Goal: Task Accomplishment & Management: Use online tool/utility

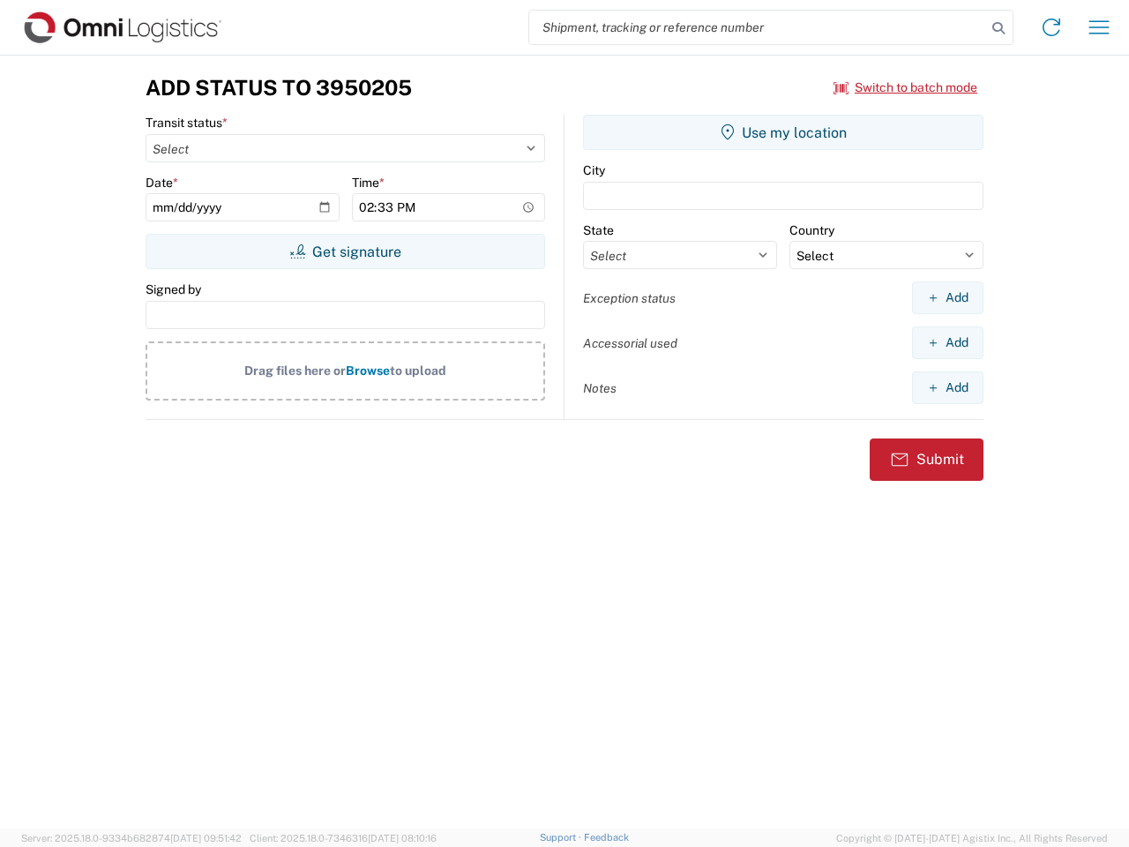
click at [758, 27] on input "search" at bounding box center [757, 28] width 457 height 34
click at [999, 28] on icon at bounding box center [998, 28] width 25 height 25
click at [1052, 27] on icon at bounding box center [1052, 27] width 28 height 28
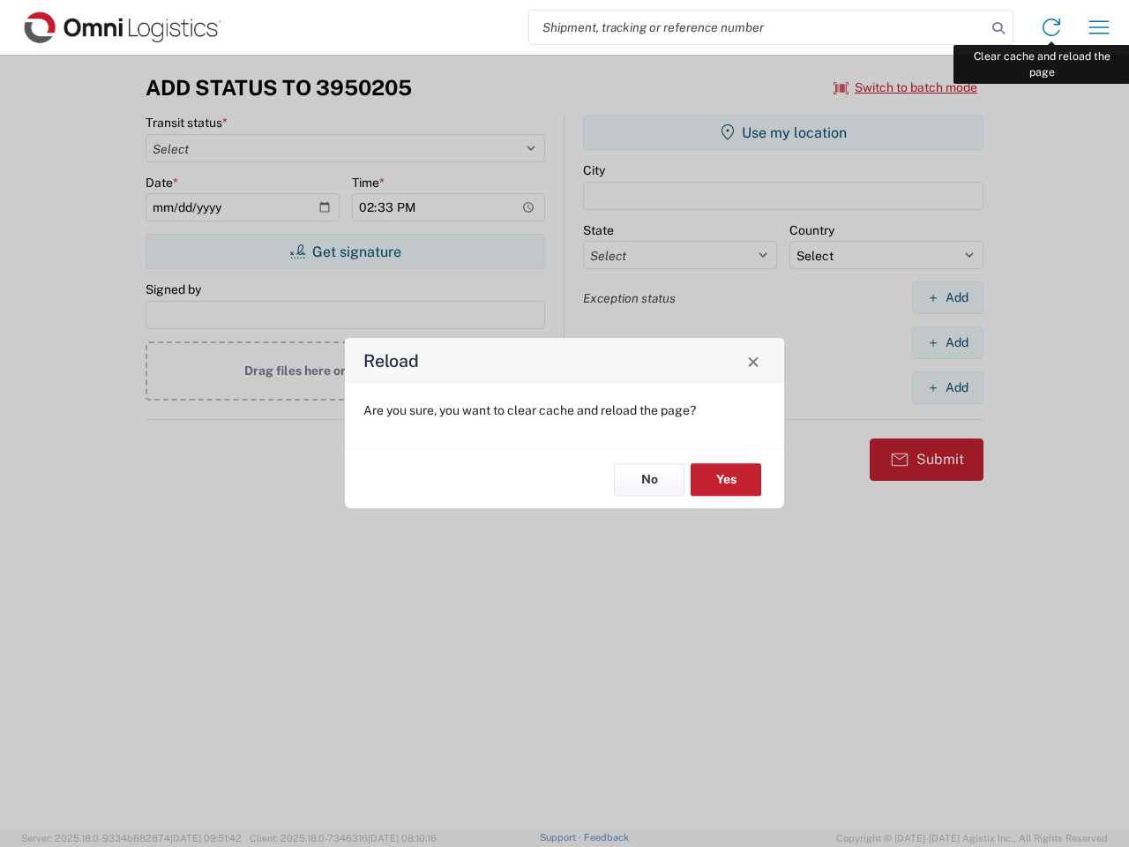
click at [1099, 27] on div "Reload Are you sure, you want to clear cache and reload the page? No Yes" at bounding box center [564, 423] width 1129 height 847
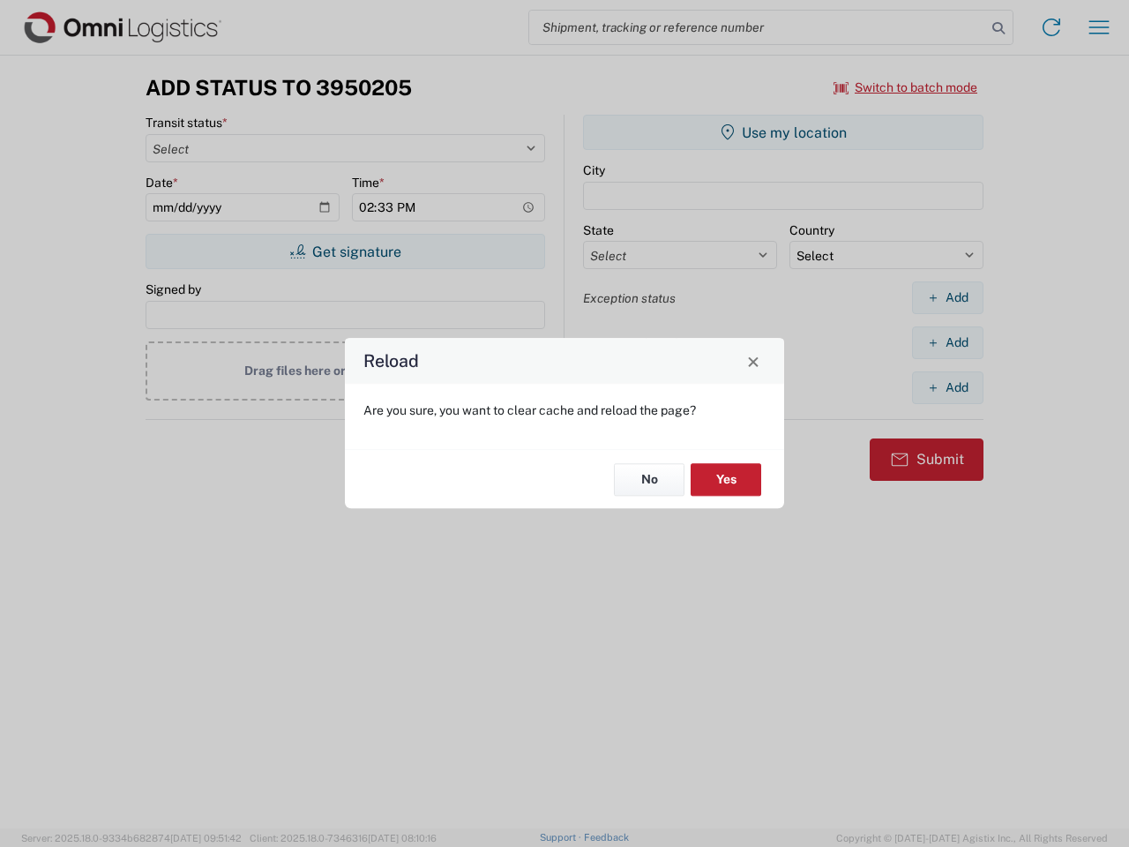
click at [906, 87] on div "Reload Are you sure, you want to clear cache and reload the page? No Yes" at bounding box center [564, 423] width 1129 height 847
click at [345, 251] on div "Reload Are you sure, you want to clear cache and reload the page? No Yes" at bounding box center [564, 423] width 1129 height 847
click at [784, 132] on div "Reload Are you sure, you want to clear cache and reload the page? No Yes" at bounding box center [564, 423] width 1129 height 847
click at [948, 297] on div "Reload Are you sure, you want to clear cache and reload the page? No Yes" at bounding box center [564, 423] width 1129 height 847
click at [948, 342] on div "Reload Are you sure, you want to clear cache and reload the page? No Yes" at bounding box center [564, 423] width 1129 height 847
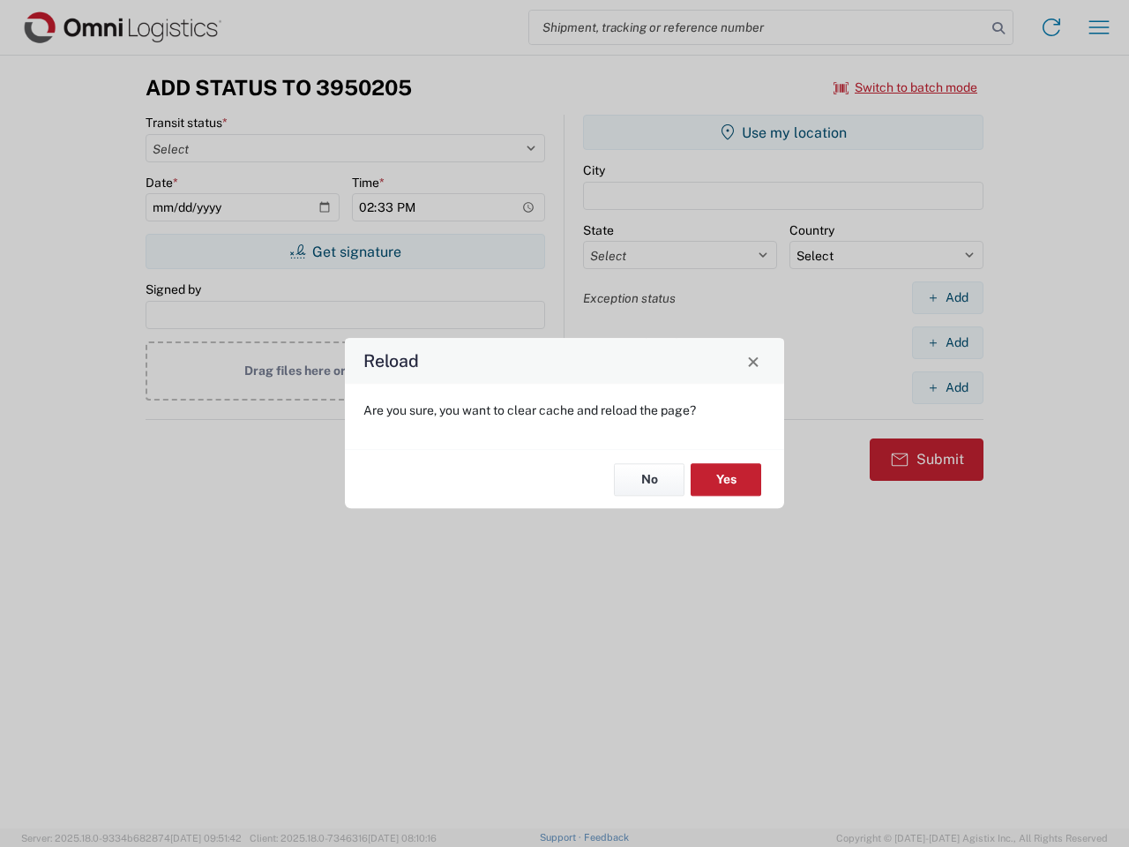
click at [948, 387] on div "Reload Are you sure, you want to clear cache and reload the page? No Yes" at bounding box center [564, 423] width 1129 height 847
